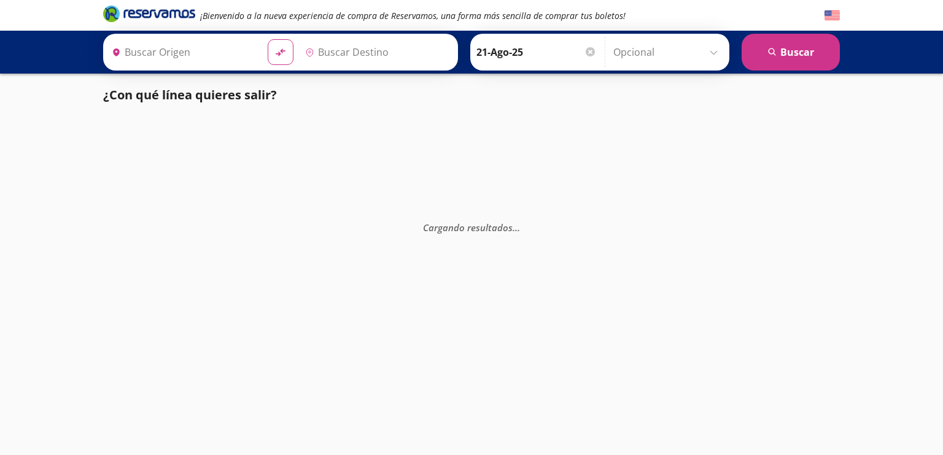
type input "[GEOGRAPHIC_DATA], [GEOGRAPHIC_DATA]"
type input "Toluca, [GEOGRAPHIC_DATA]"
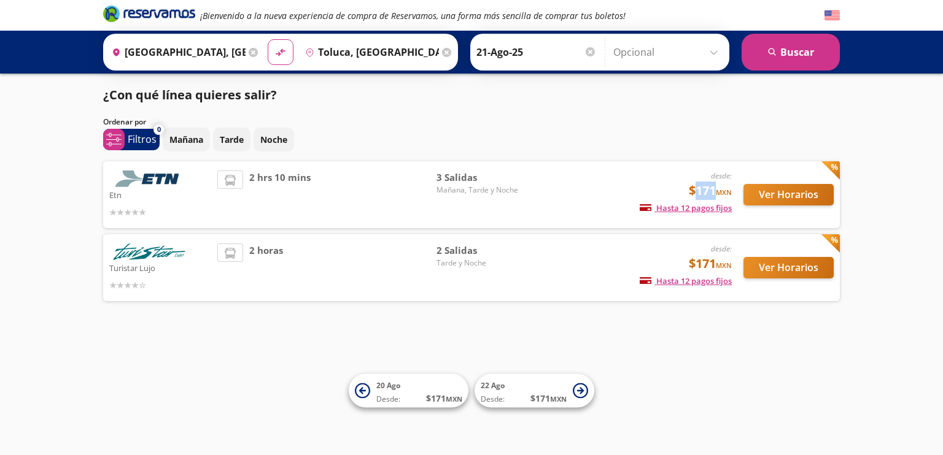
drag, startPoint x: 707, startPoint y: 192, endPoint x: 689, endPoint y: 195, distance: 18.0
click at [689, 195] on span "$171 MXN" at bounding box center [710, 191] width 43 height 18
drag, startPoint x: 688, startPoint y: 265, endPoint x: 708, endPoint y: 266, distance: 19.7
click at [708, 266] on span "$171 MXN" at bounding box center [710, 264] width 43 height 18
click at [645, 264] on div "desde: $171 MXN Hasta 12 pagos fijos Pagos fijos en compras mayores a $30 MXN, …" at bounding box center [630, 268] width 203 height 48
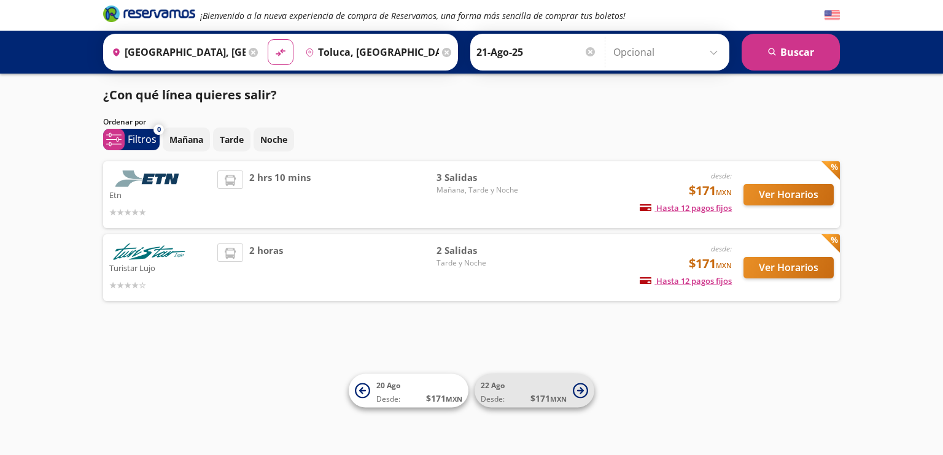
click at [497, 386] on span "22 Ago" at bounding box center [493, 386] width 24 height 10
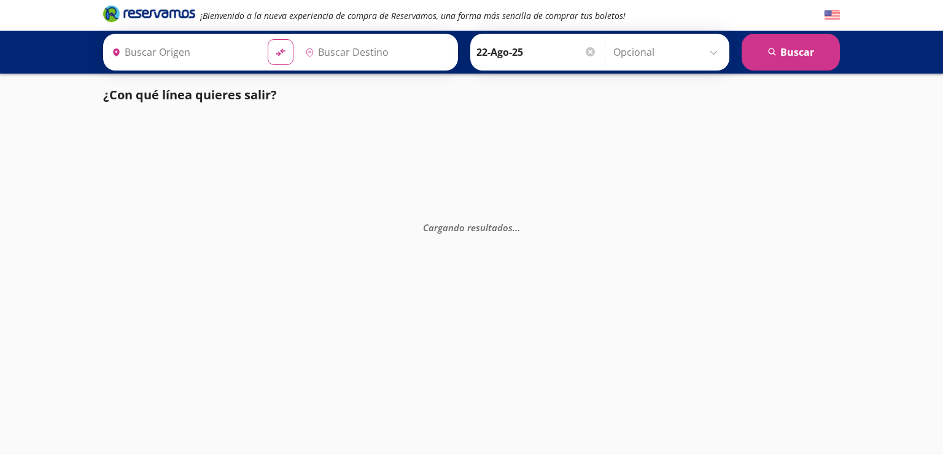
type input "Toluca, [GEOGRAPHIC_DATA]"
type input "[GEOGRAPHIC_DATA], [GEOGRAPHIC_DATA]"
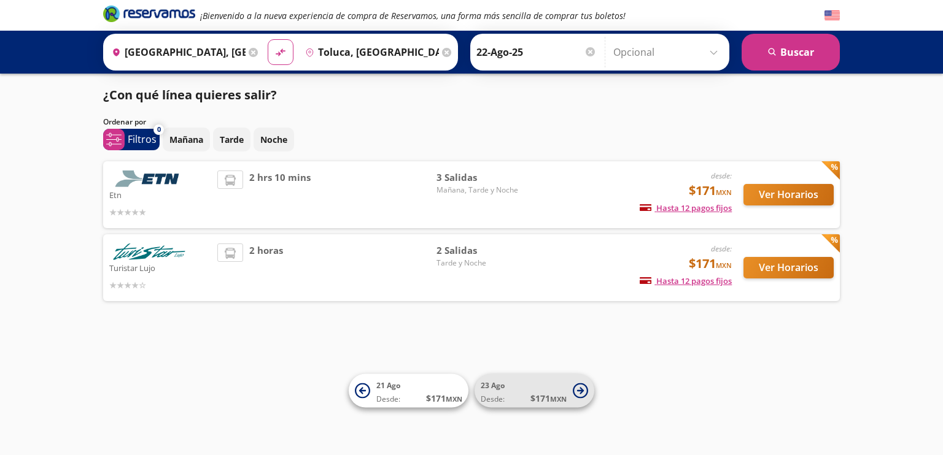
click at [498, 389] on span "23 Ago" at bounding box center [493, 386] width 24 height 10
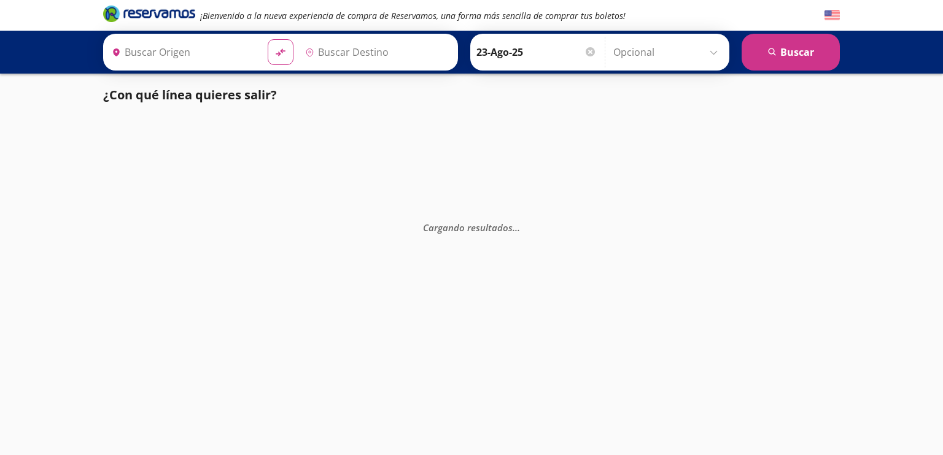
type input "[GEOGRAPHIC_DATA], [GEOGRAPHIC_DATA]"
type input "Toluca, [GEOGRAPHIC_DATA]"
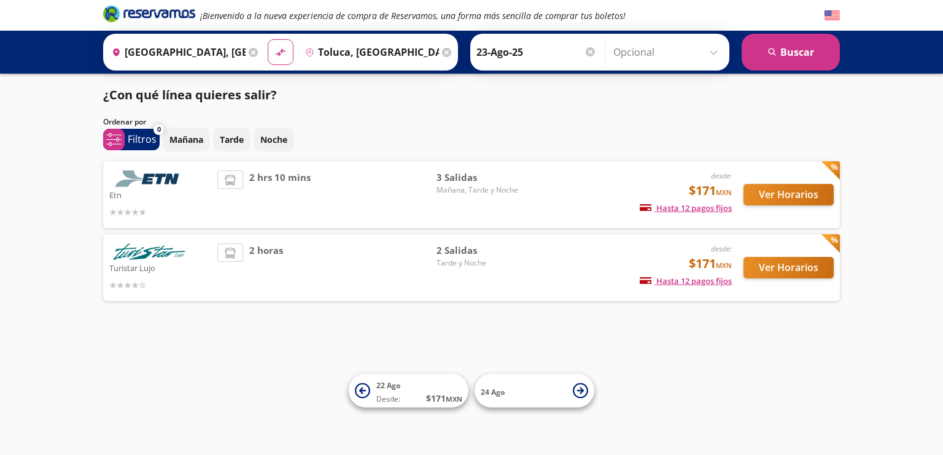
click at [479, 193] on span "Mañana, Tarde y Noche" at bounding box center [479, 190] width 86 height 11
click at [468, 193] on span "Mañana, Tarde y Noche" at bounding box center [479, 190] width 86 height 11
click at [234, 139] on p "Tarde" at bounding box center [232, 139] width 24 height 13
click at [272, 145] on p "Noche" at bounding box center [273, 139] width 27 height 13
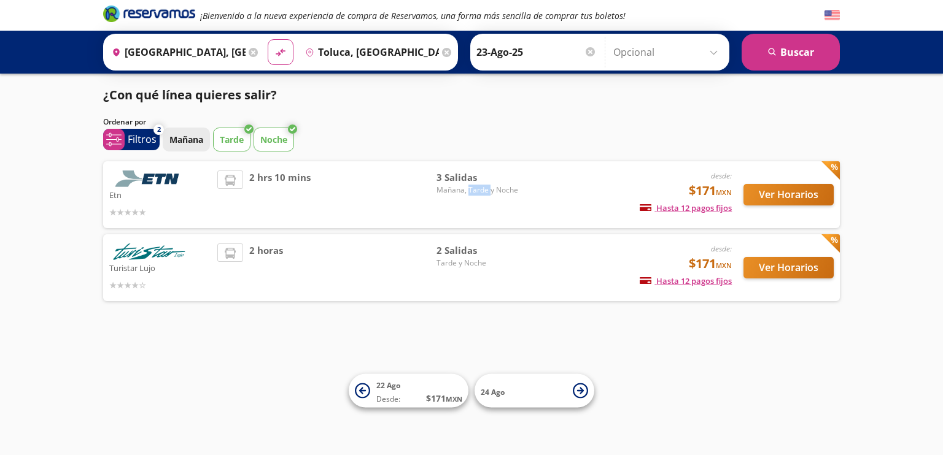
click at [195, 144] on p "Mañana" at bounding box center [186, 139] width 34 height 13
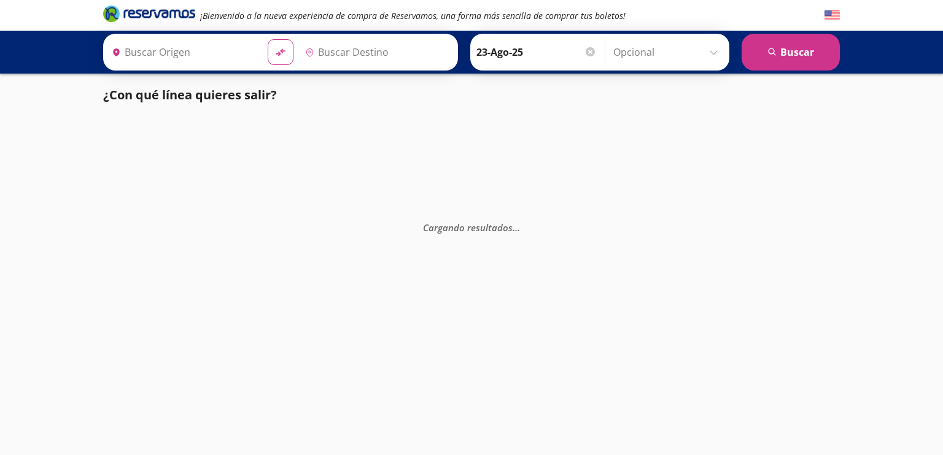
type input "[GEOGRAPHIC_DATA], [GEOGRAPHIC_DATA]"
type input "Toluca, [GEOGRAPHIC_DATA]"
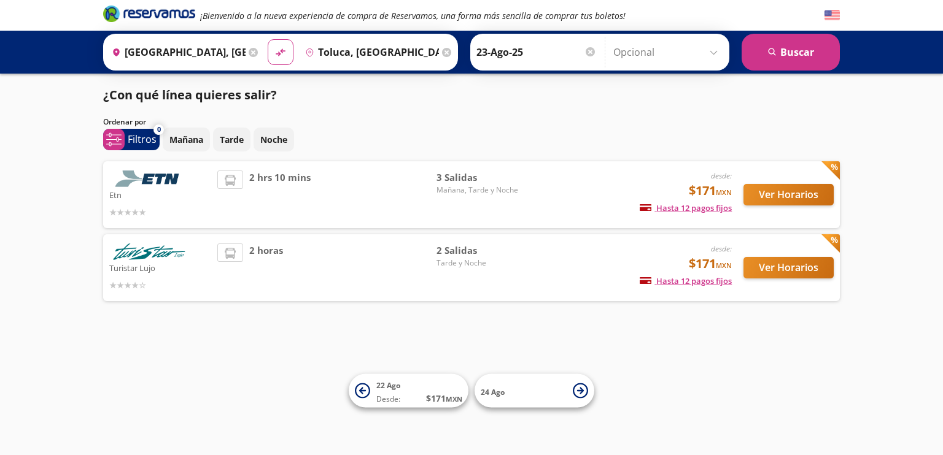
click at [438, 195] on span "Mañana, Tarde y Noche" at bounding box center [479, 190] width 86 height 11
click at [195, 140] on p "Mañana" at bounding box center [186, 139] width 34 height 13
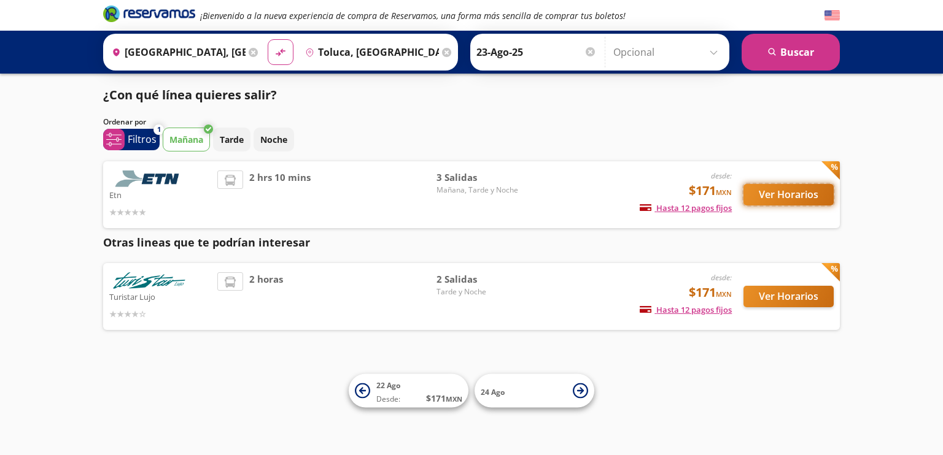
click at [769, 196] on button "Ver Horarios" at bounding box center [788, 194] width 90 height 21
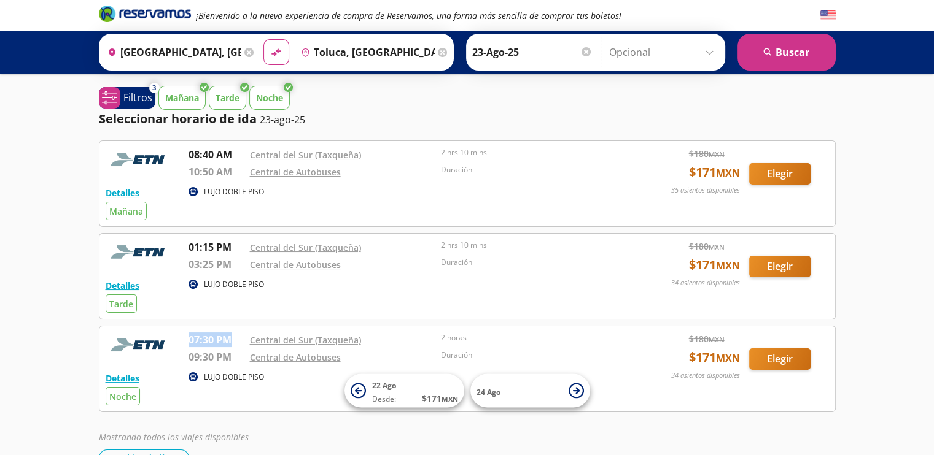
drag, startPoint x: 187, startPoint y: 339, endPoint x: 233, endPoint y: 338, distance: 46.7
click at [233, 338] on div "Detalles LUJO DOBLE PISO Noche 07:30 PM [GEOGRAPHIC_DATA] (Taxqueña) 09:30 PM C…" at bounding box center [467, 369] width 723 height 73
click at [246, 320] on div "Detalles LUJO DOBLE PISO [DATE] 08:40 AM [GEOGRAPHIC_DATA] (Taxqueña) 10:50 AM …" at bounding box center [467, 277] width 737 height 272
drag, startPoint x: 212, startPoint y: 265, endPoint x: 190, endPoint y: 264, distance: 22.1
click at [190, 264] on p "03:25 PM" at bounding box center [215, 264] width 55 height 15
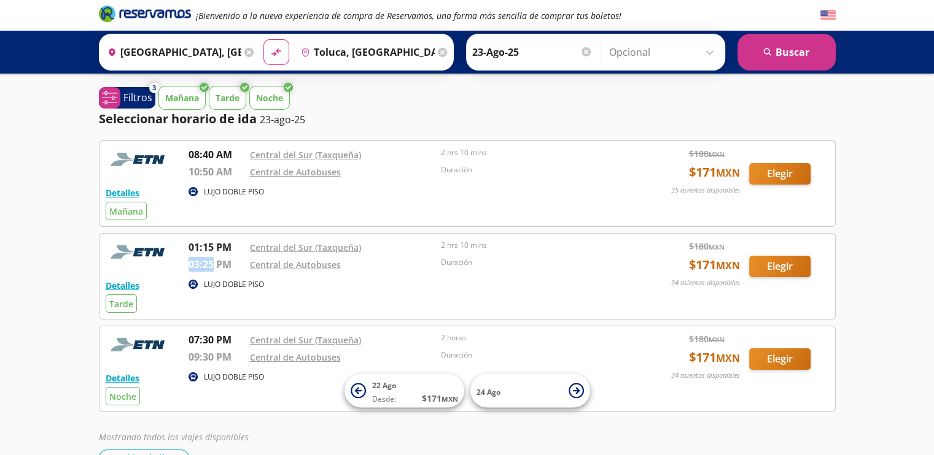
click at [204, 267] on p "03:25 PM" at bounding box center [215, 264] width 55 height 15
click at [207, 265] on p "03:25 PM" at bounding box center [215, 264] width 55 height 15
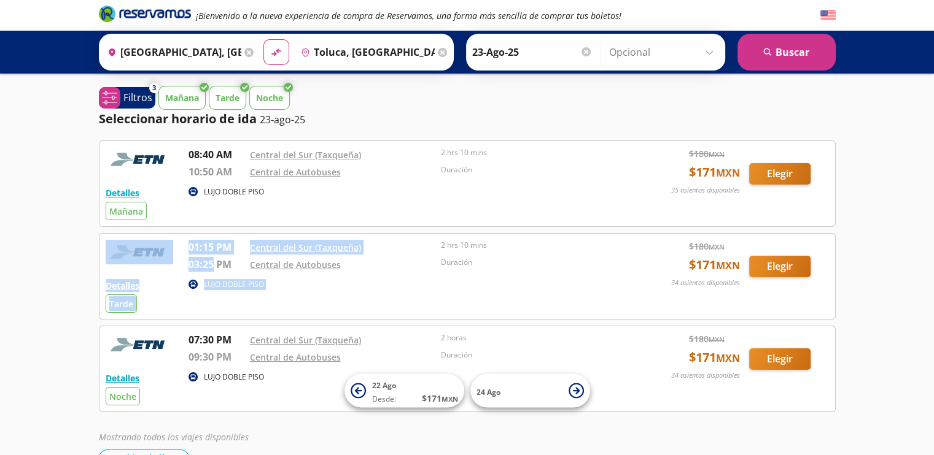
drag, startPoint x: 212, startPoint y: 263, endPoint x: 193, endPoint y: 265, distance: 18.6
click at [183, 260] on div "Detalles LUJO DOBLE PISO Tarde 01:15 PM Central del Sur (Taxqueña) 03:25 PM Cen…" at bounding box center [467, 276] width 723 height 73
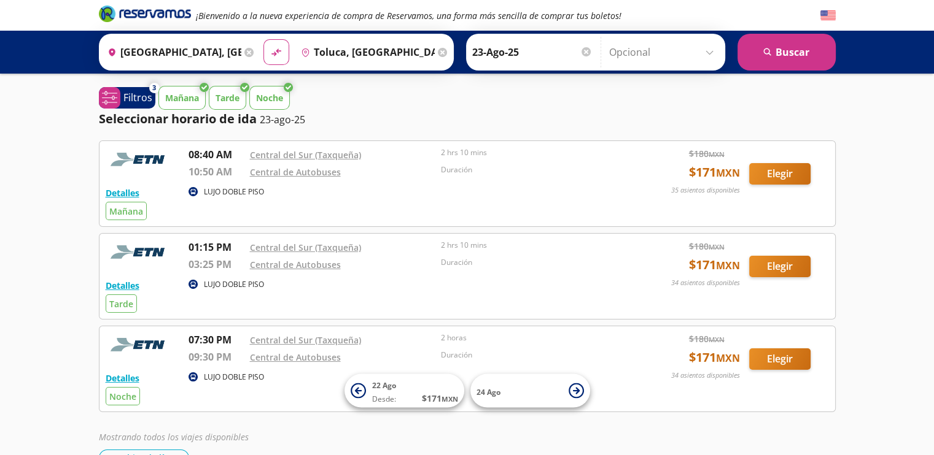
click at [323, 293] on div "Detalles LUJO DOBLE PISO Tarde 01:15 PM Central del Sur (Taxqueña) 03:25 PM Cen…" at bounding box center [467, 276] width 723 height 73
